Goal: Transaction & Acquisition: Purchase product/service

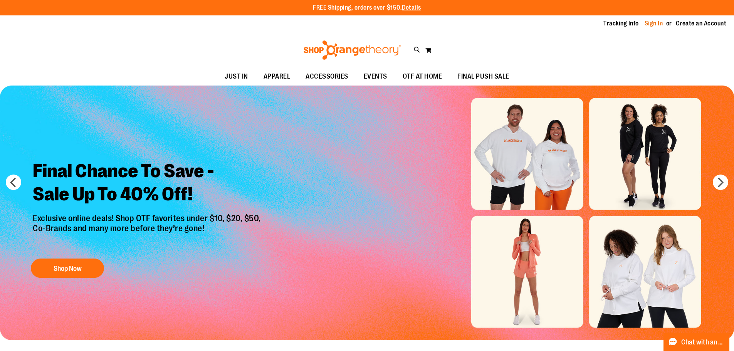
click at [656, 23] on link "Sign In" at bounding box center [653, 23] width 18 height 8
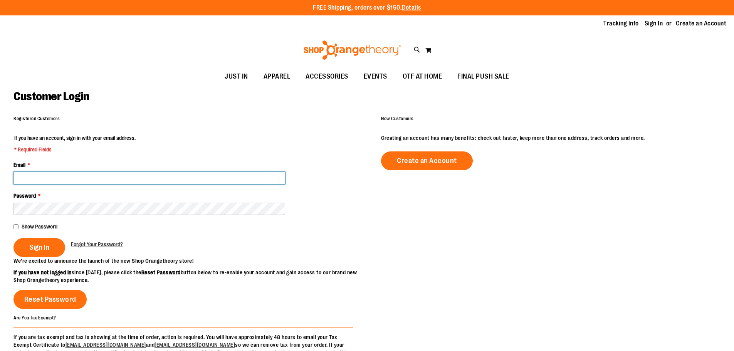
click at [79, 181] on input "Email *" at bounding box center [148, 178] width 271 height 12
type input "**********"
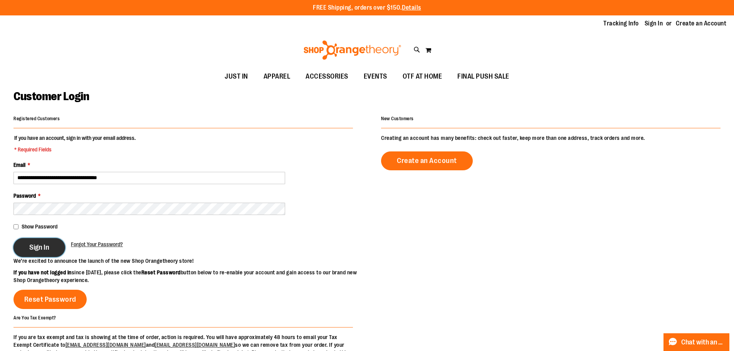
click at [33, 248] on span "Sign In" at bounding box center [39, 247] width 20 height 8
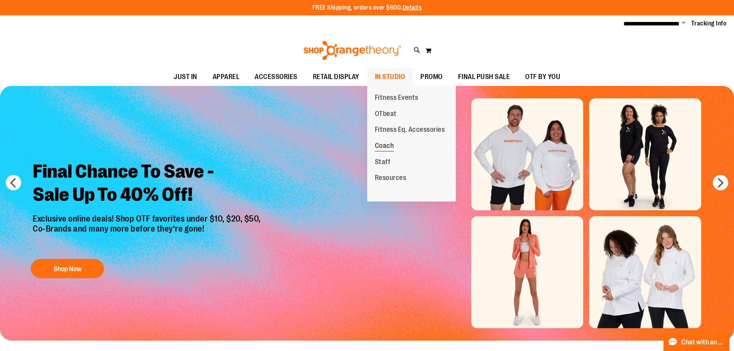
click at [391, 147] on span "Coach" at bounding box center [384, 147] width 19 height 10
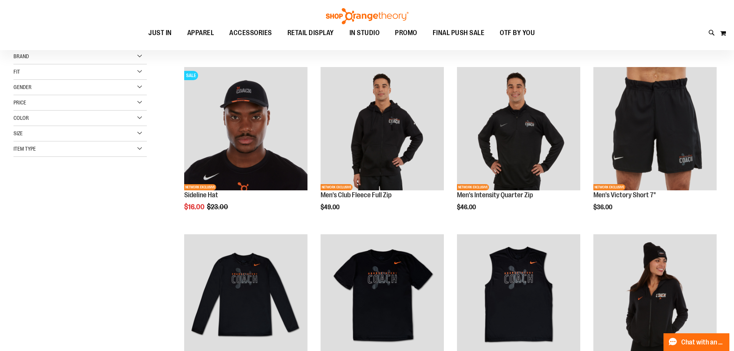
scroll to position [115, 0]
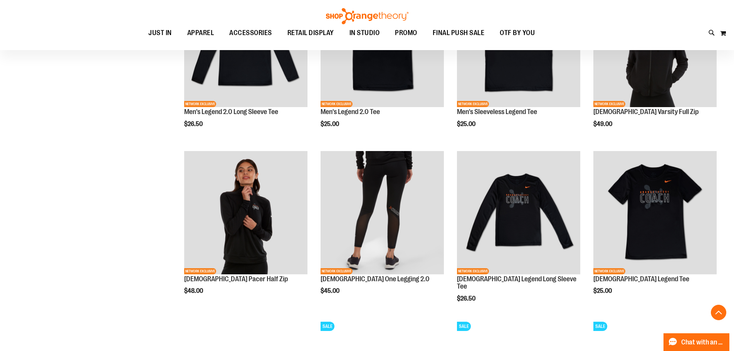
scroll to position [346, 0]
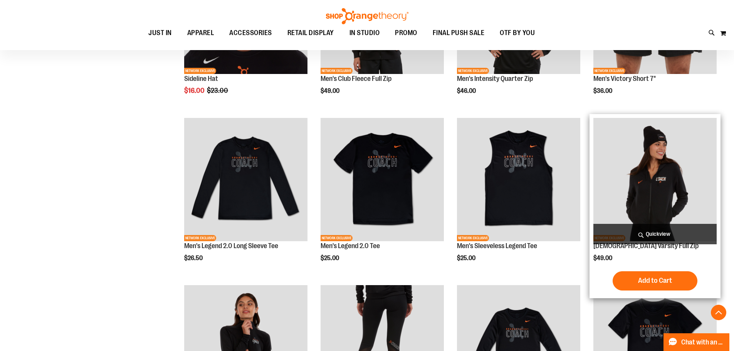
scroll to position [192, 0]
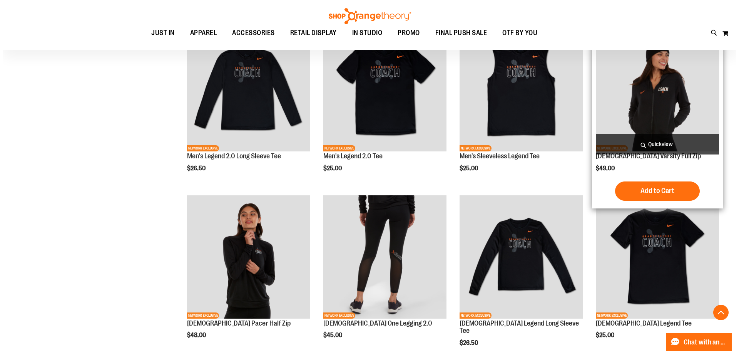
scroll to position [269, 0]
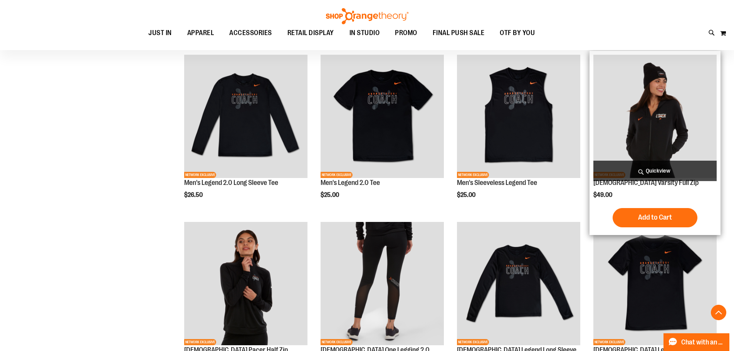
click at [649, 118] on img "product" at bounding box center [654, 116] width 123 height 123
click at [648, 167] on span "Quickview" at bounding box center [654, 171] width 123 height 20
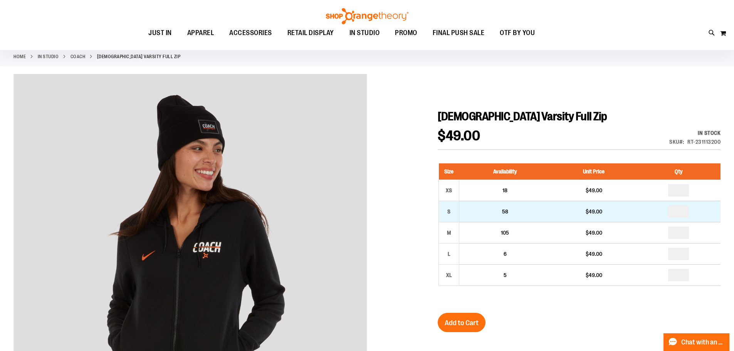
scroll to position [38, 0]
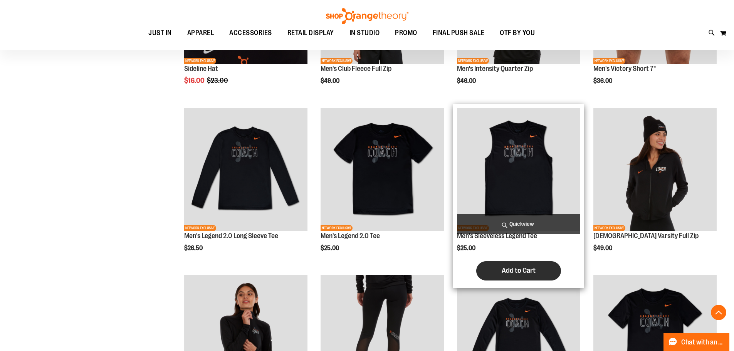
scroll to position [131, 0]
